Goal: Task Accomplishment & Management: Manage account settings

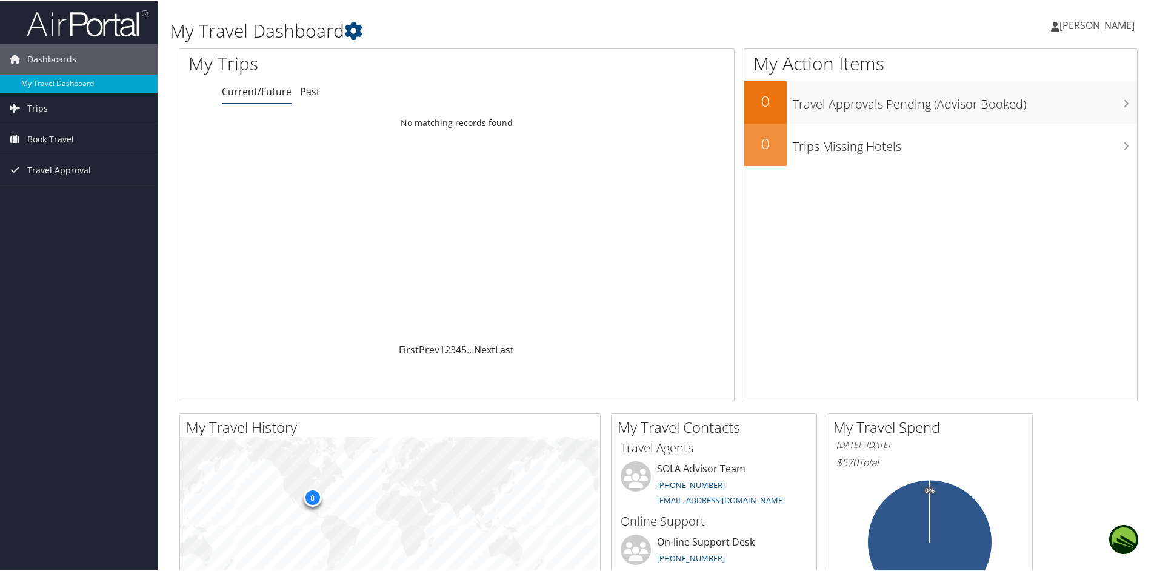
click at [1071, 25] on span "[PERSON_NAME]" at bounding box center [1096, 24] width 75 height 13
click at [1018, 72] on link "My Settings" at bounding box center [1064, 66] width 135 height 21
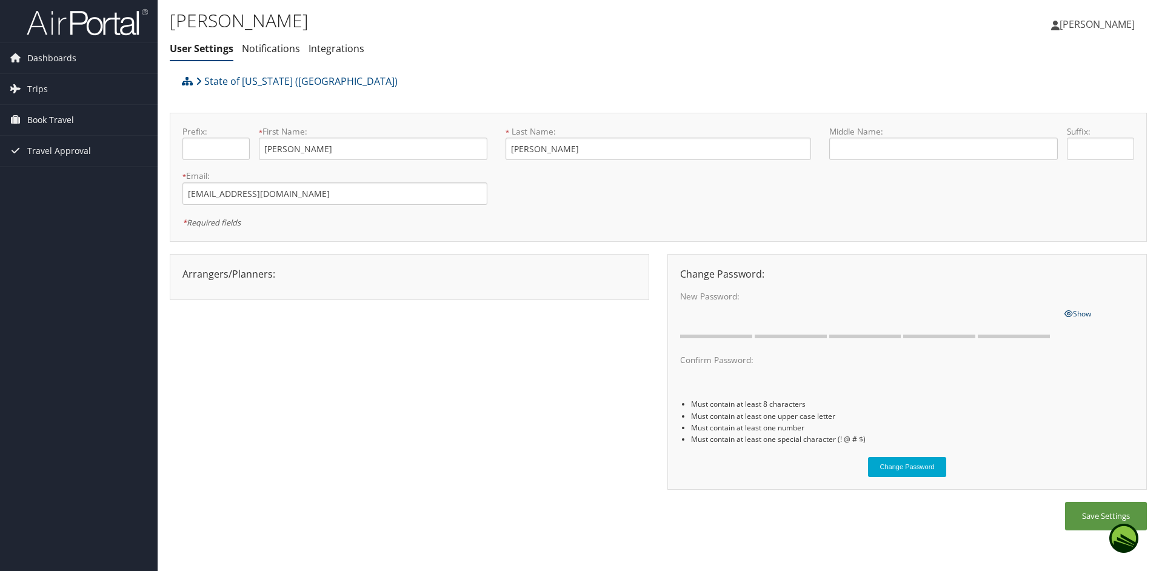
click at [1067, 310] on icon at bounding box center [1068, 313] width 8 height 7
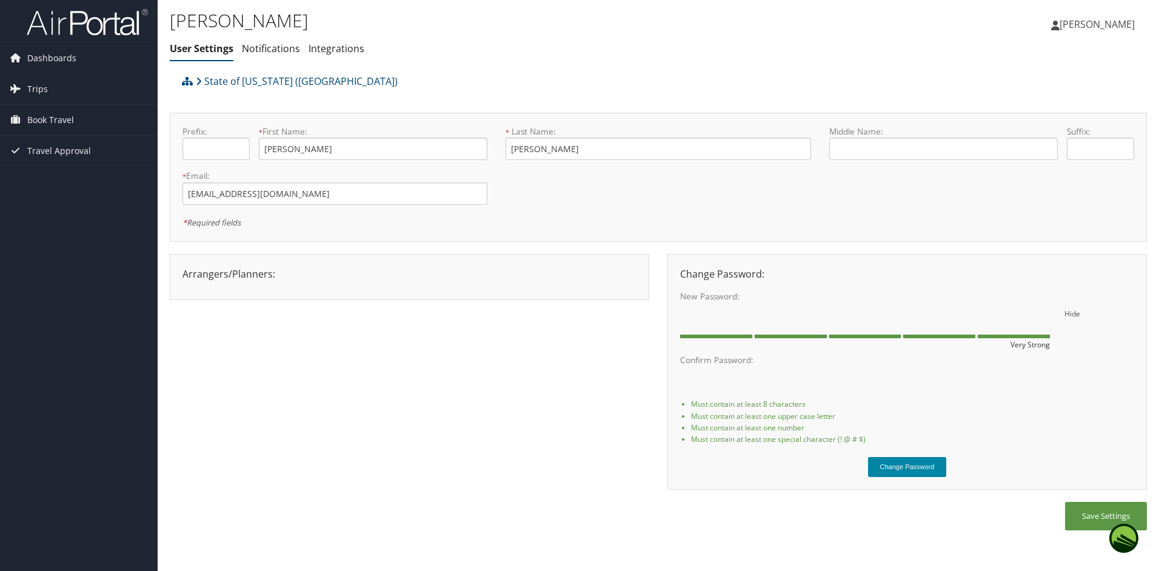
click at [888, 468] on button "Change Password" at bounding box center [907, 467] width 79 height 20
